Goal: Navigation & Orientation: Find specific page/section

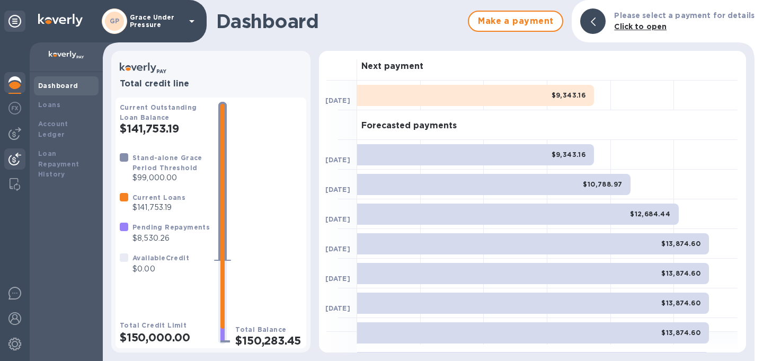
click at [12, 162] on img at bounding box center [14, 159] width 13 height 13
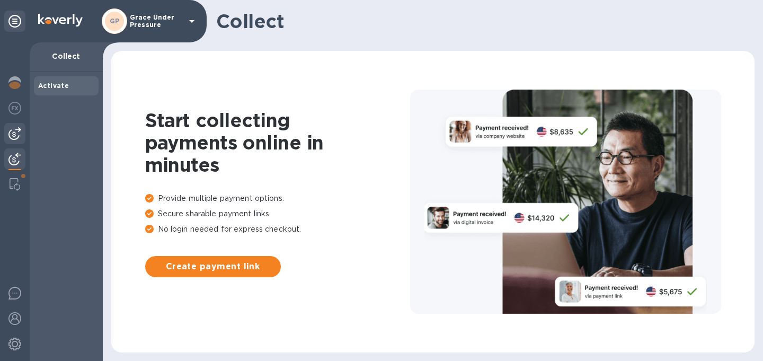
click at [11, 132] on img at bounding box center [14, 133] width 13 height 13
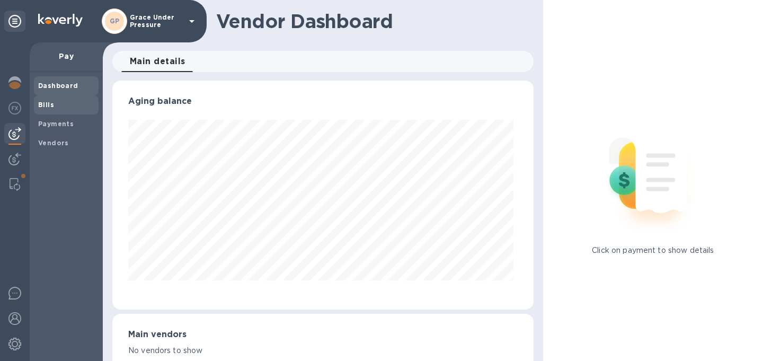
scroll to position [229, 417]
click at [42, 105] on b "Bills" at bounding box center [46, 105] width 16 height 8
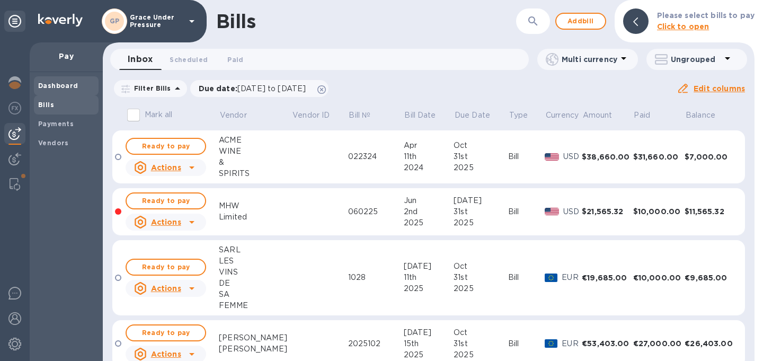
click at [56, 87] on b "Dashboard" at bounding box center [58, 86] width 40 height 8
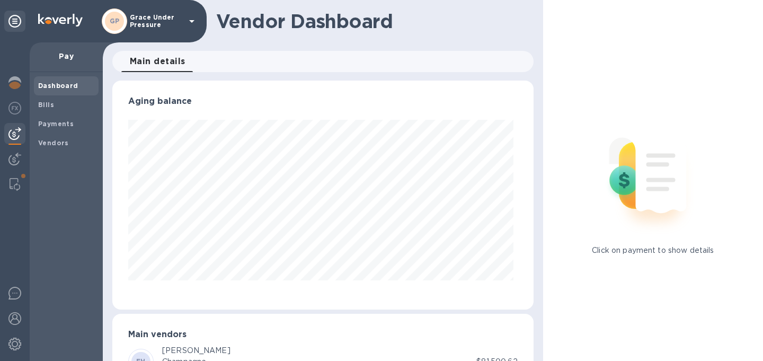
scroll to position [229, 417]
click at [16, 89] on div at bounding box center [14, 83] width 21 height 23
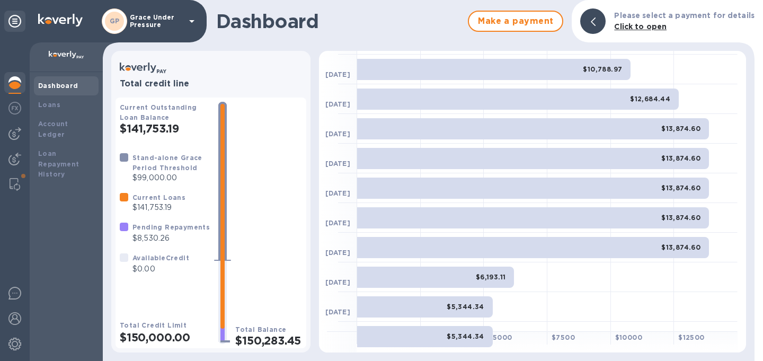
scroll to position [107, 0]
